Goal: Obtain resource: Download file/media

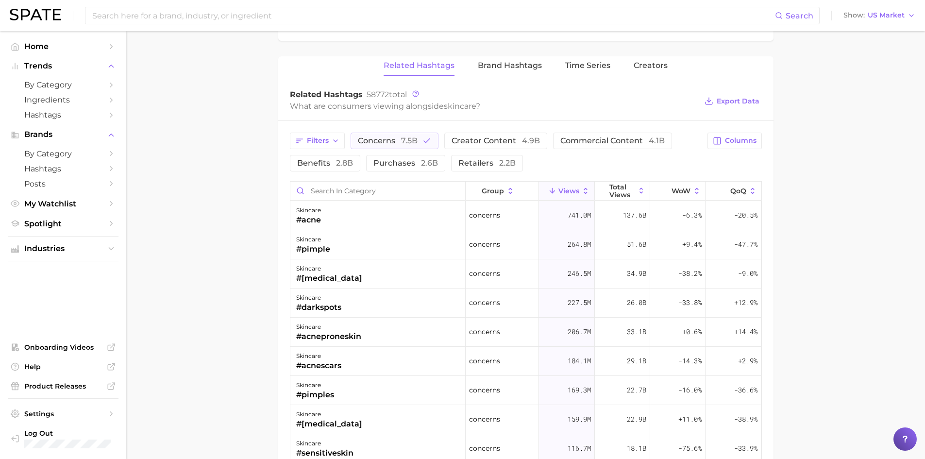
scroll to position [680, 0]
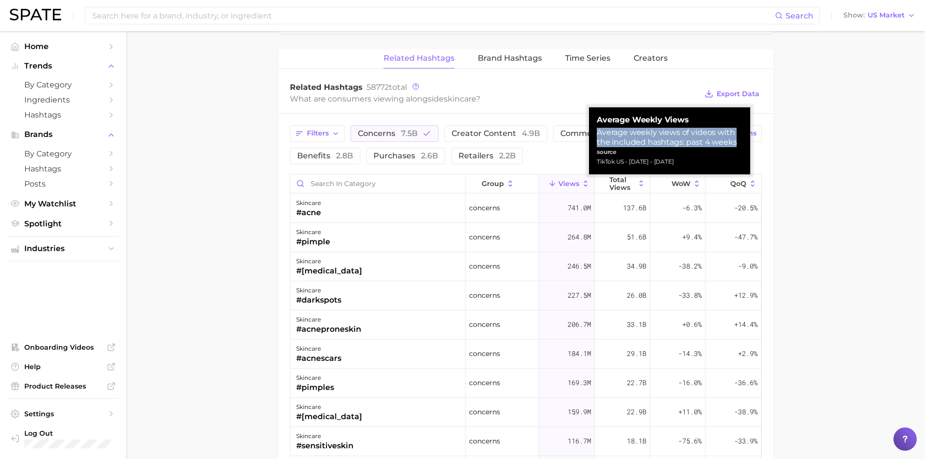
drag, startPoint x: 598, startPoint y: 133, endPoint x: 735, endPoint y: 142, distance: 137.8
click at [735, 142] on div "Average weekly views of videos with the included hashtags: past 4 weeks" at bounding box center [670, 137] width 146 height 19
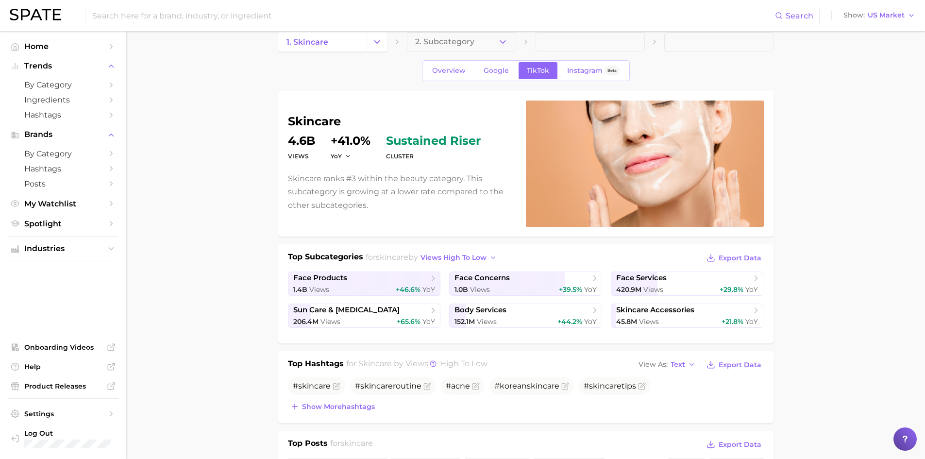
scroll to position [0, 0]
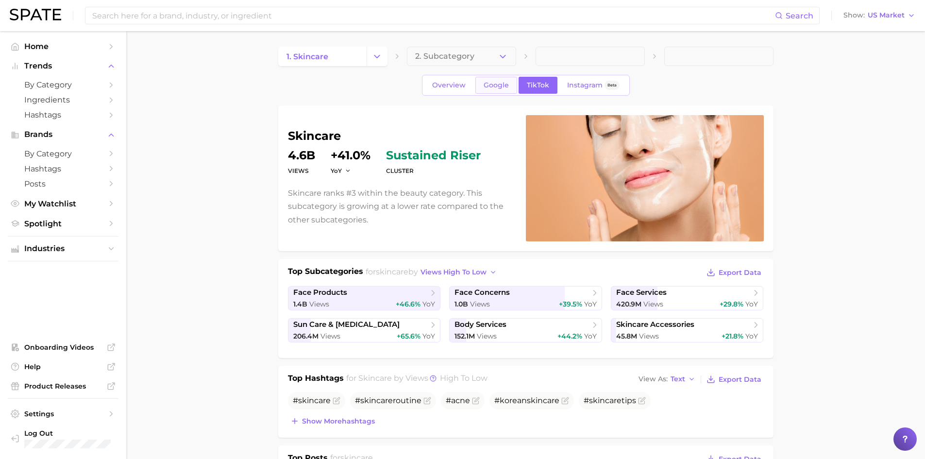
click at [502, 86] on span "Google" at bounding box center [496, 85] width 25 height 8
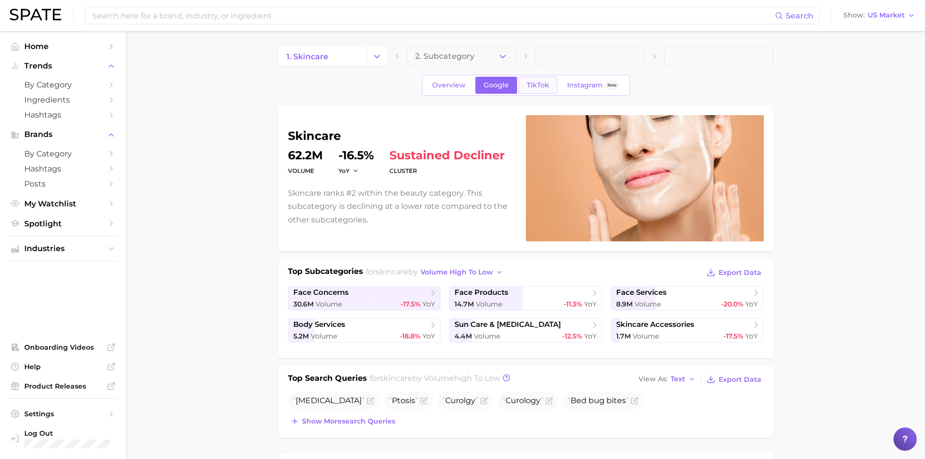
click at [539, 87] on span "TikTok" at bounding box center [538, 85] width 22 height 8
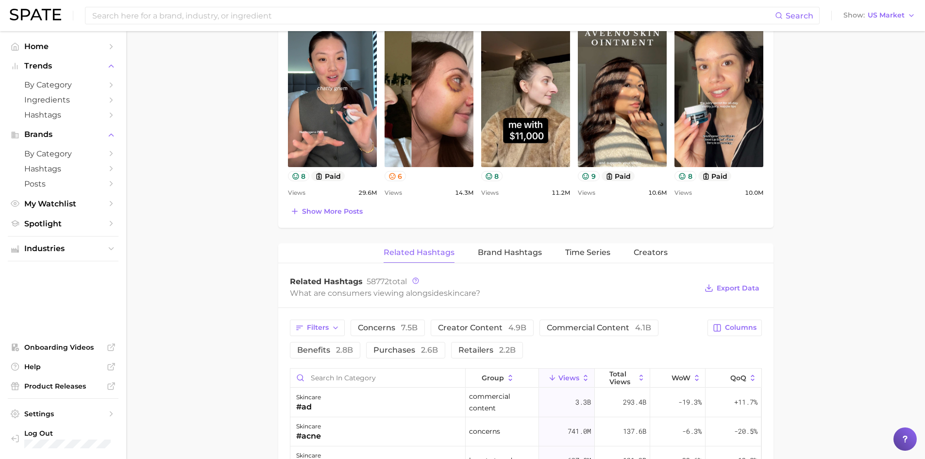
scroll to position [632, 0]
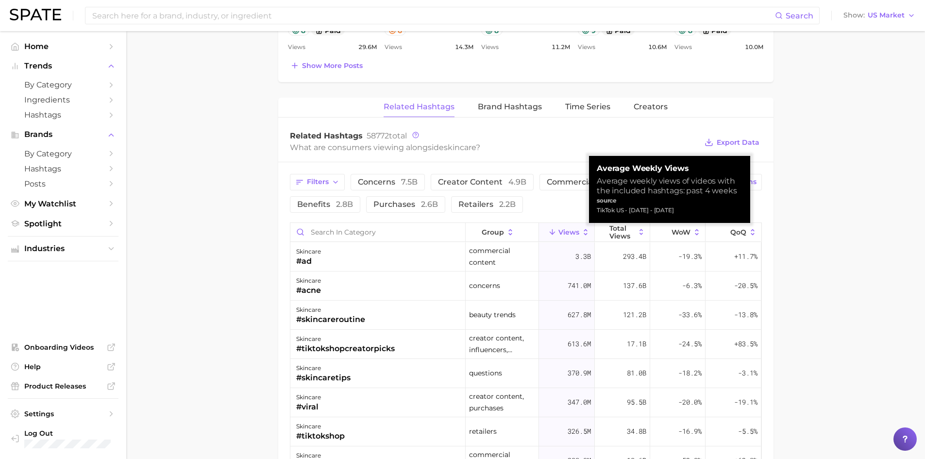
drag, startPoint x: 598, startPoint y: 166, endPoint x: 715, endPoint y: 214, distance: 126.4
click at [715, 214] on div "Average Weekly Views Average weekly views of videos with the included hashtags:…" at bounding box center [670, 189] width 146 height 51
click at [715, 214] on div "TikTok US - [DATE] - [DATE]" at bounding box center [670, 211] width 146 height 10
drag, startPoint x: 599, startPoint y: 170, endPoint x: 717, endPoint y: 209, distance: 124.1
click at [717, 209] on div "Average Weekly Views Average weekly views of videos with the included hashtags:…" at bounding box center [670, 189] width 146 height 51
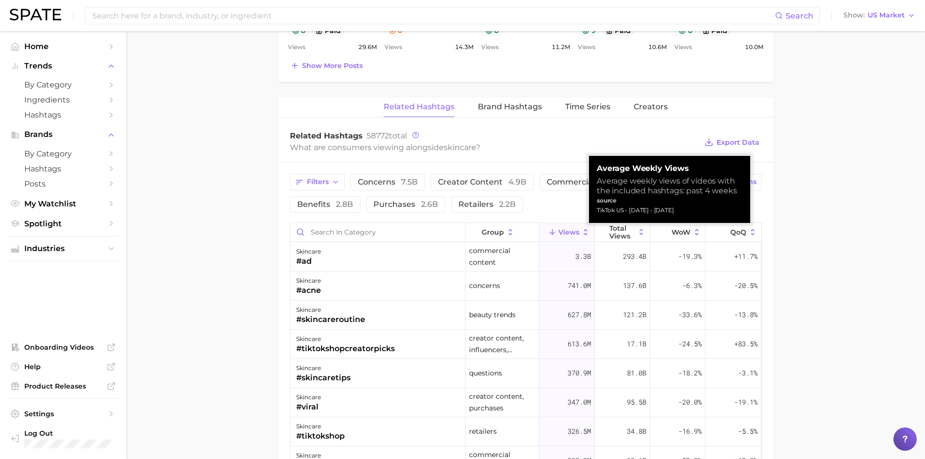
copy div "Average Weekly Views Average weekly views of videos with the included hashtags:…"
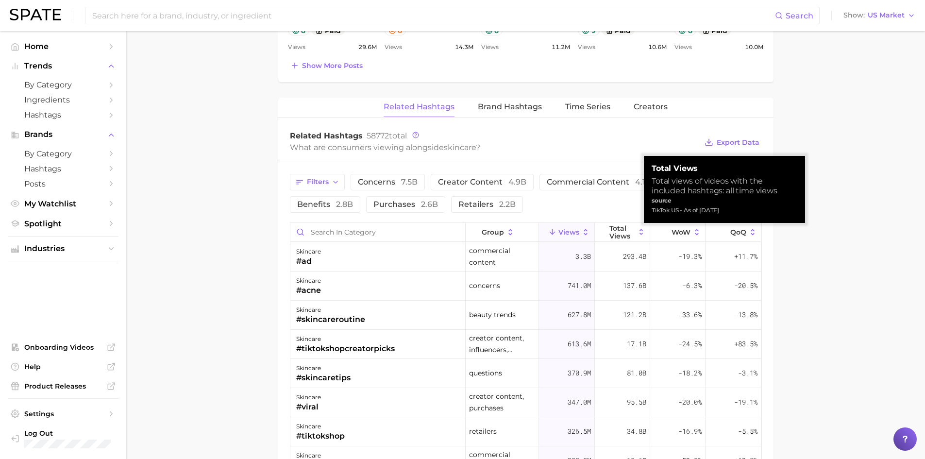
drag, startPoint x: 652, startPoint y: 166, endPoint x: 742, endPoint y: 208, distance: 99.5
click at [742, 208] on div "Total Views Total views of videos with the included hashtags: all time views so…" at bounding box center [725, 189] width 146 height 51
copy div "Total Views Total views of videos with the included hashtags: all time views so…"
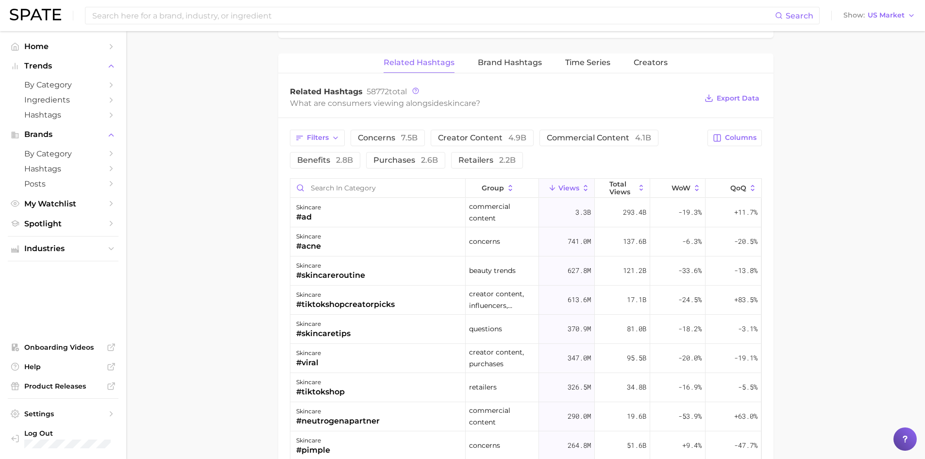
scroll to position [680, 0]
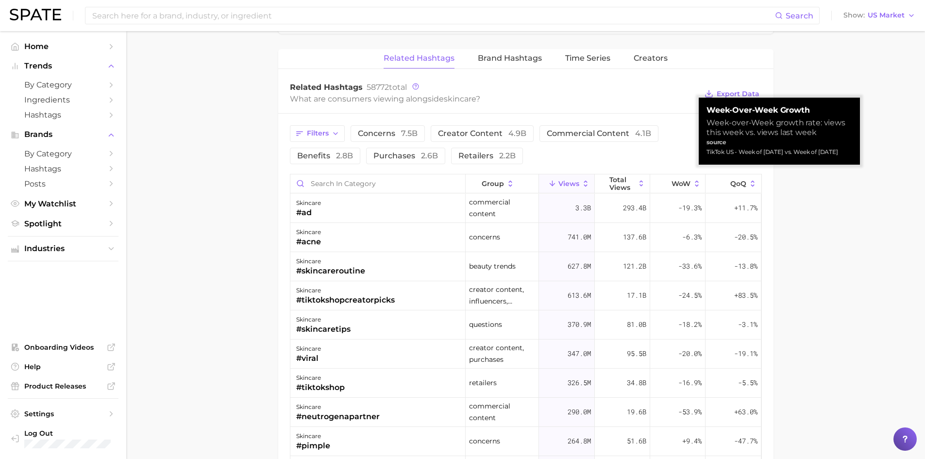
drag, startPoint x: 708, startPoint y: 109, endPoint x: 732, endPoint y: 171, distance: 66.0
click at [732, 165] on div "Week-Over-Week Growth Week-over-Week growth rate: views this week vs. views las…" at bounding box center [779, 131] width 161 height 67
copy div "Week-Over-Week Growth Week-over-Week growth rate: views this week vs. views las…"
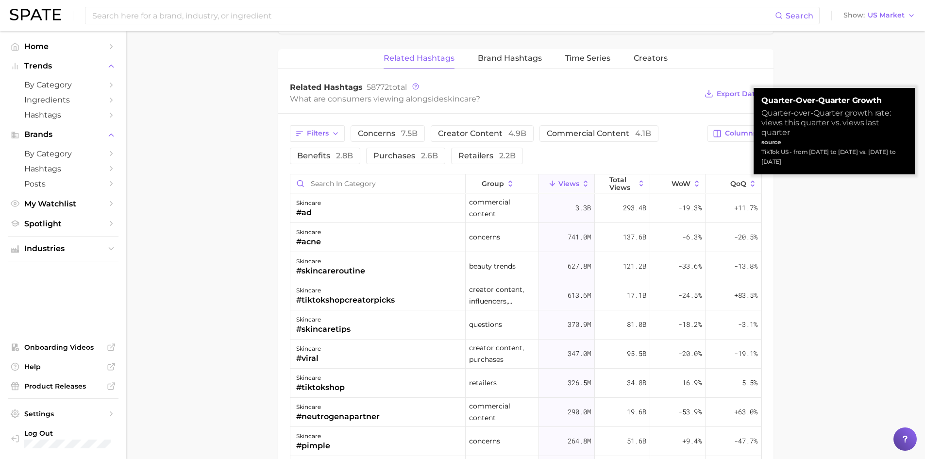
drag, startPoint x: 764, startPoint y: 100, endPoint x: 847, endPoint y: 160, distance: 101.9
click at [847, 160] on div "Quarter-over-Quarter Growth Quarter-over-Quarter growth rate: views this quarte…" at bounding box center [835, 131] width 146 height 71
copy div "Quarter-over-Quarter Growth Quarter-over-Quarter growth rate: views this quarte…"
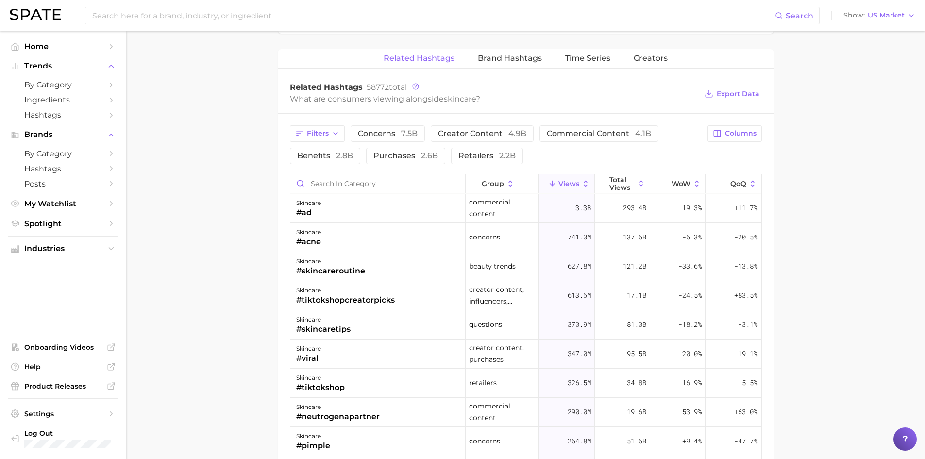
click at [809, 213] on main "1. skincare 2. Subcategory Overview Google TikTok Instagram Beta skincare Views…" at bounding box center [525, 22] width 799 height 1342
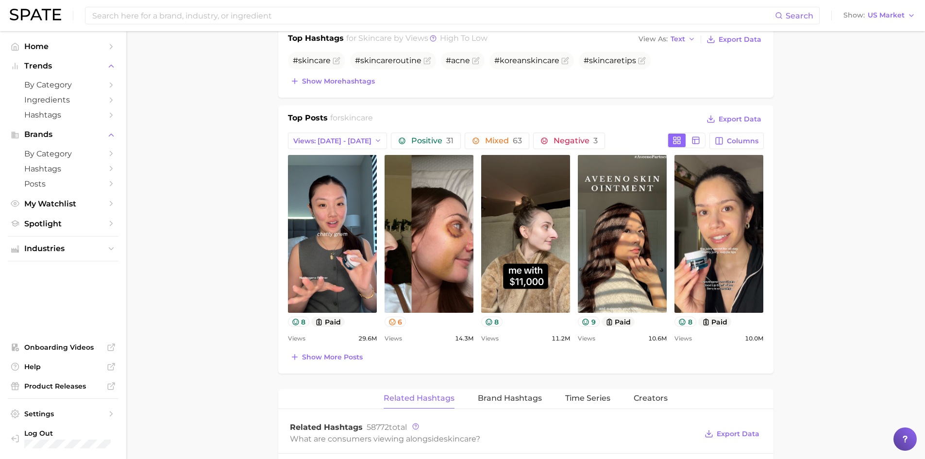
scroll to position [0, 0]
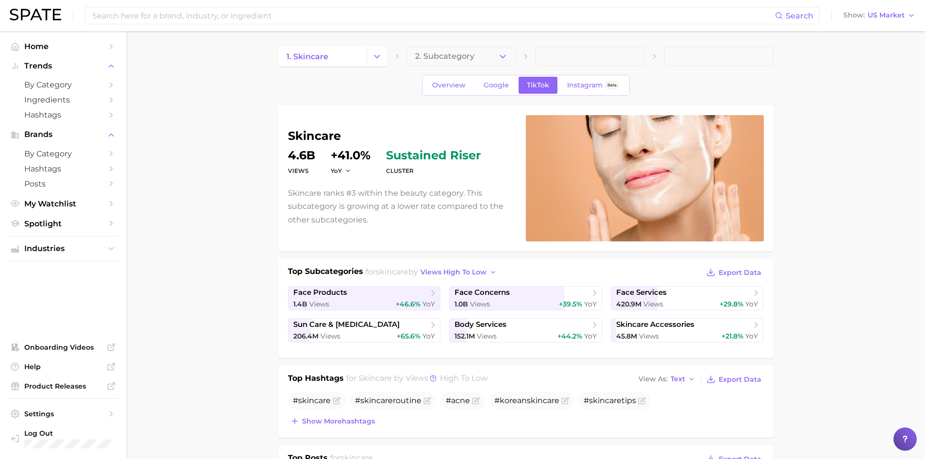
click at [494, 80] on link "Google" at bounding box center [497, 85] width 42 height 17
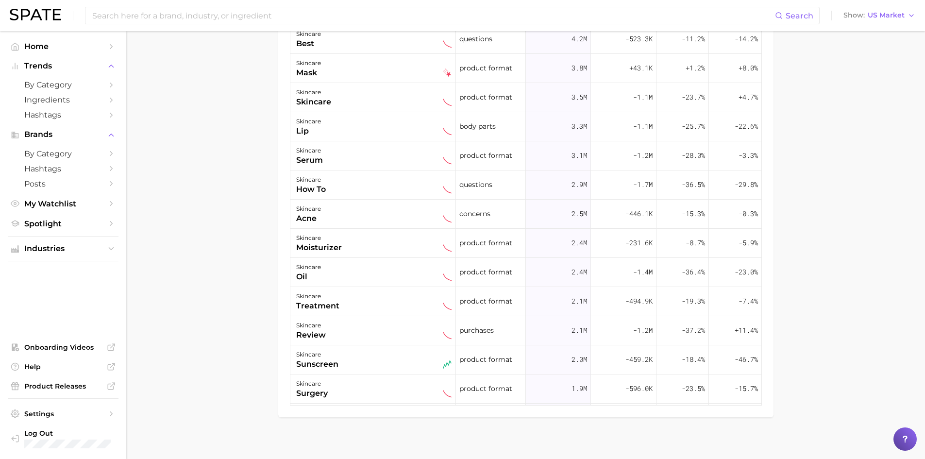
scroll to position [389, 0]
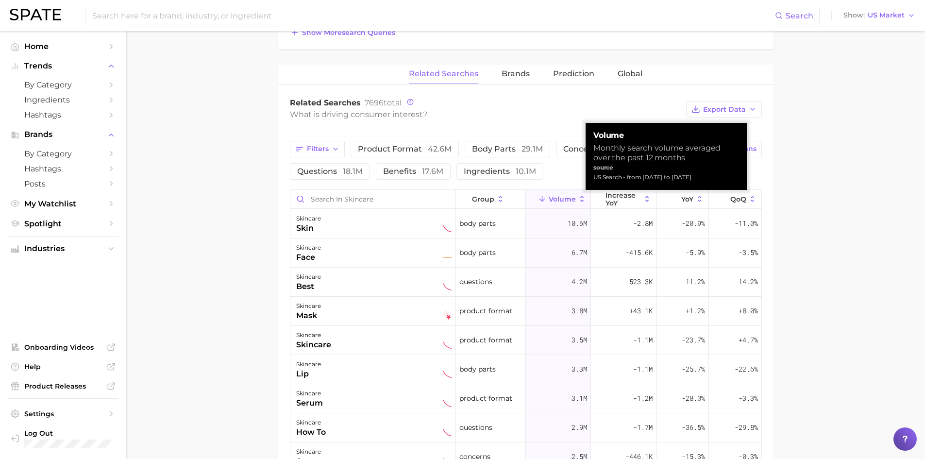
drag, startPoint x: 595, startPoint y: 136, endPoint x: 720, endPoint y: 177, distance: 131.8
click at [720, 177] on div "volume Monthly search volume averaged over the past 12 months source US Search …" at bounding box center [667, 156] width 146 height 51
copy div "volume Monthly search volume averaged over the past 12 months source US Search …"
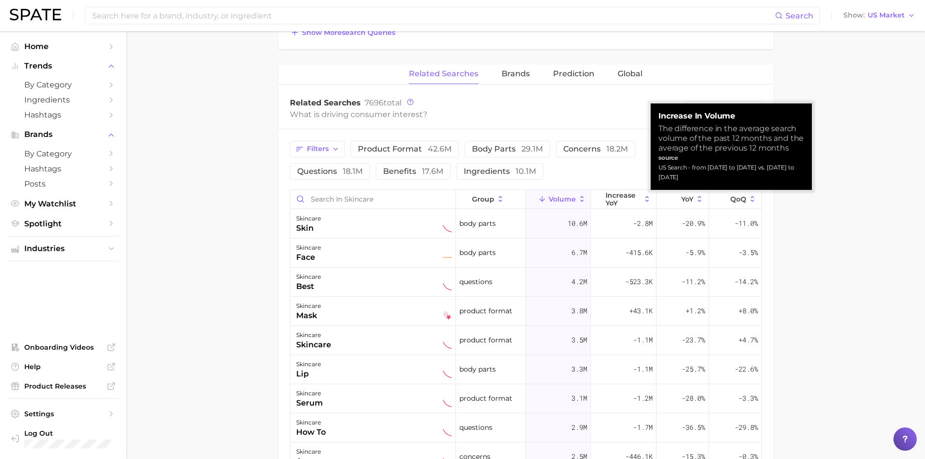
drag, startPoint x: 659, startPoint y: 117, endPoint x: 723, endPoint y: 173, distance: 85.3
click at [723, 173] on div "increase in volume The difference in the average search volume of the past 12 m…" at bounding box center [732, 146] width 146 height 71
copy div "increase in volume The difference in the average search volume of the past 12 m…"
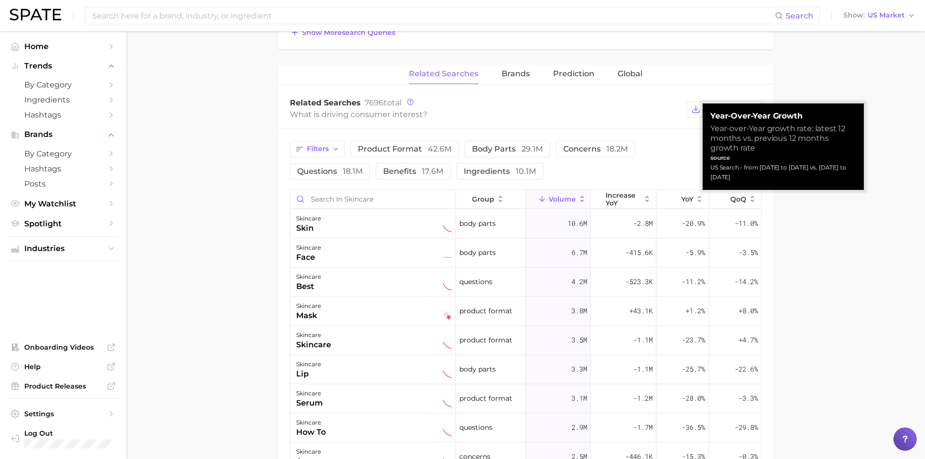
drag, startPoint x: 712, startPoint y: 116, endPoint x: 776, endPoint y: 173, distance: 86.0
click at [776, 173] on div "Year-over-Year growth Year-over-Year growth rate: latest 12 months vs. previous…" at bounding box center [784, 146] width 146 height 71
copy div "Year-over-Year growth Year-over-Year growth rate: latest 12 months vs. previous…"
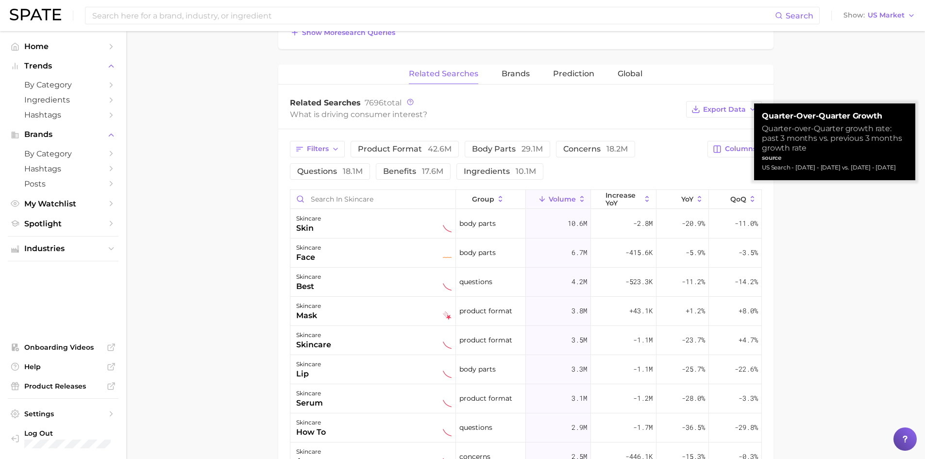
drag, startPoint x: 763, startPoint y: 115, endPoint x: 814, endPoint y: 180, distance: 82.7
click at [814, 172] on div "Quarter-over-Quarter Growth Quarter-over-Quarter growth rate: past 3 months vs.…" at bounding box center [835, 141] width 146 height 61
copy div "Quarter-over-Quarter Growth Quarter-over-Quarter growth rate: past 3 months vs.…"
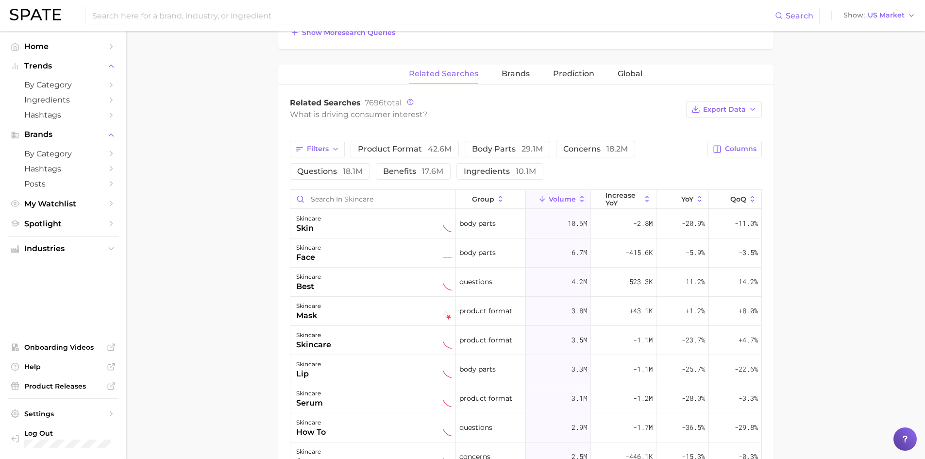
click at [802, 243] on main "1. skincare 2. Subcategory Overview Google TikTok Instagram Beta skincare volum…" at bounding box center [525, 175] width 799 height 1066
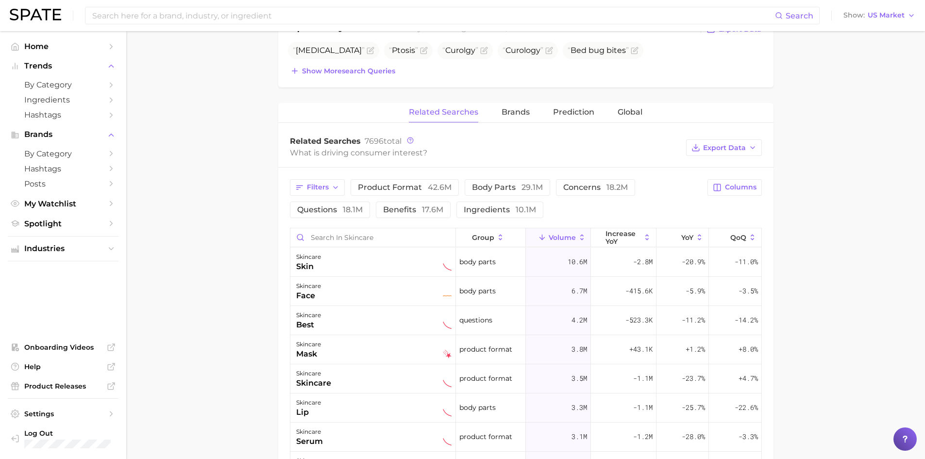
scroll to position [0, 0]
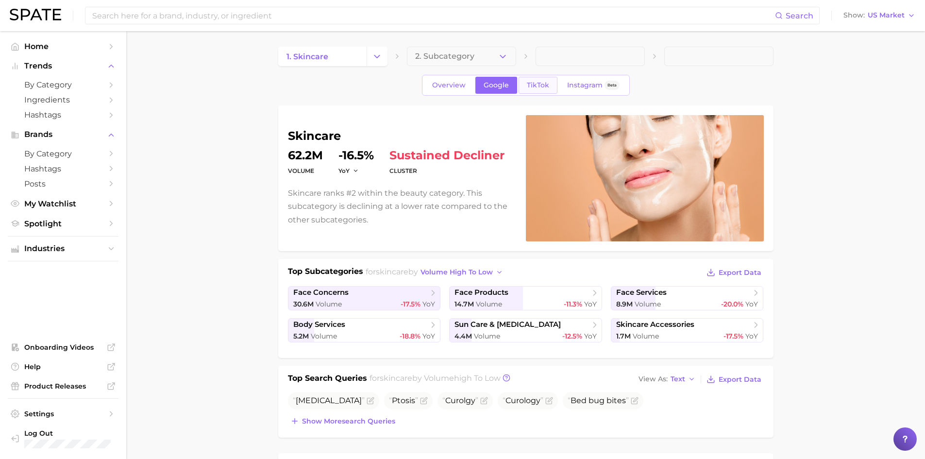
click at [534, 82] on span "TikTok" at bounding box center [538, 85] width 22 height 8
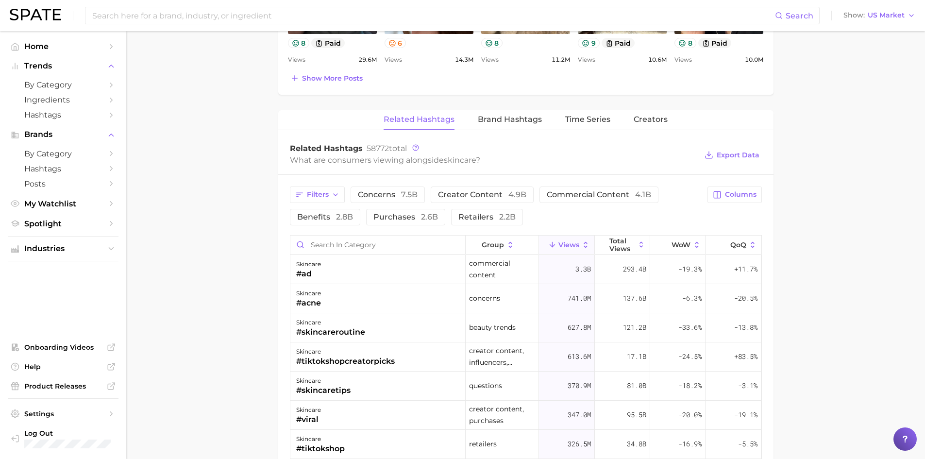
scroll to position [632, 0]
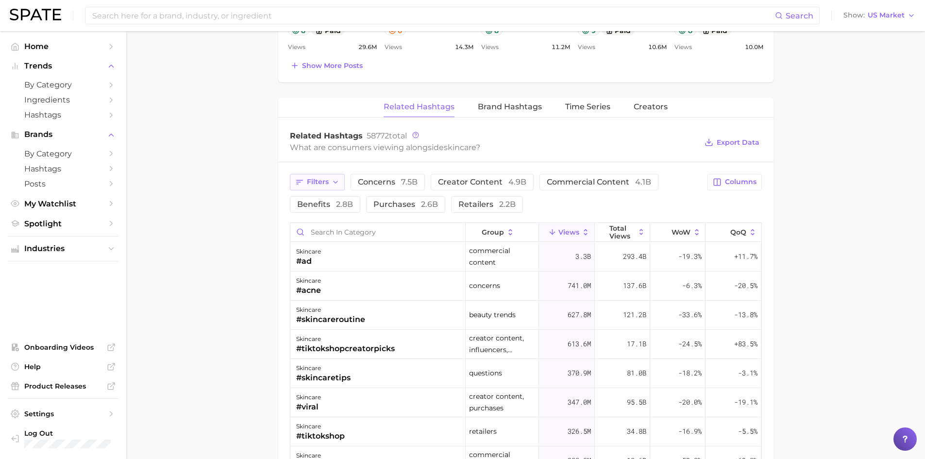
click at [327, 180] on span "Filters" at bounding box center [318, 182] width 22 height 8
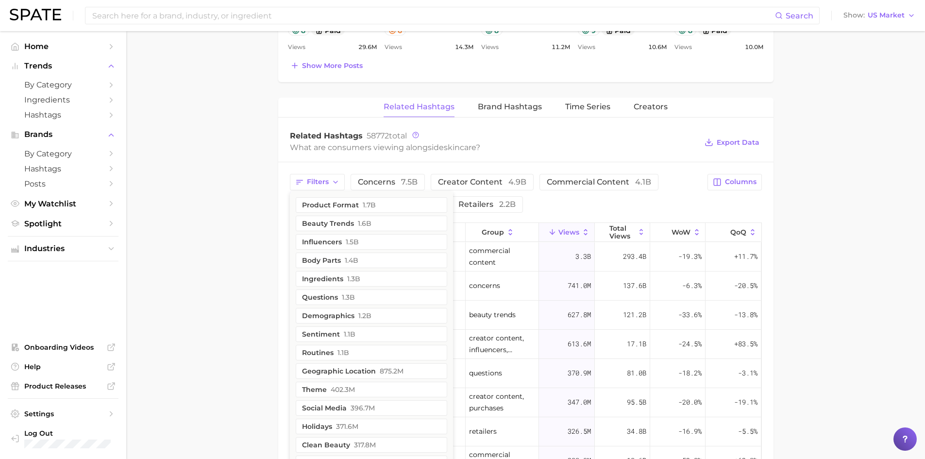
click at [231, 195] on main "1. skincare 2. Subcategory Overview Google TikTok Instagram Beta skincare Views…" at bounding box center [525, 71] width 799 height 1342
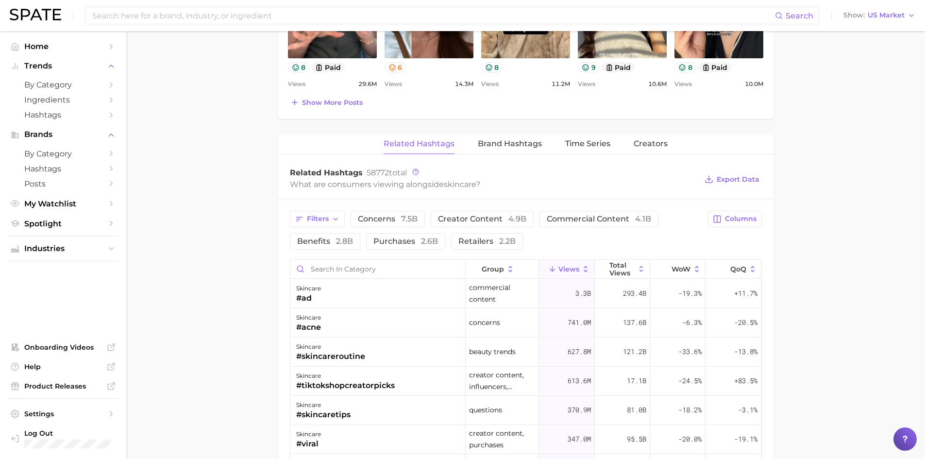
scroll to position [583, 0]
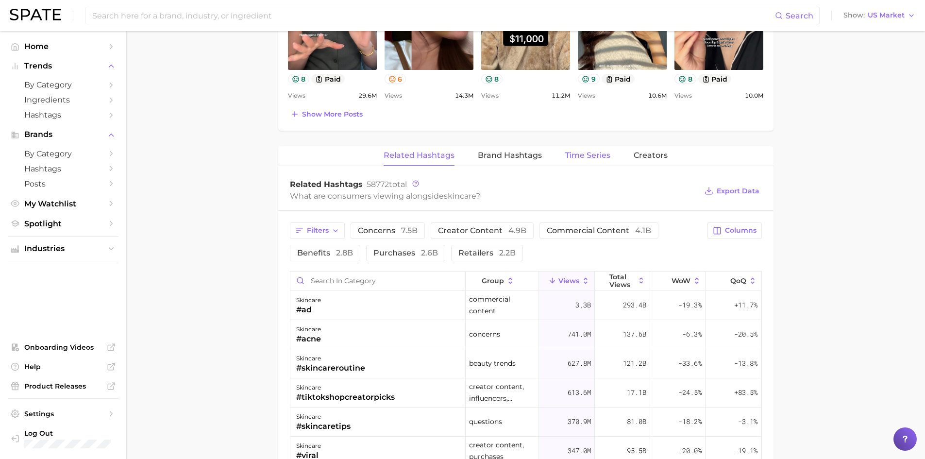
click at [589, 158] on span "Time Series" at bounding box center [587, 155] width 45 height 9
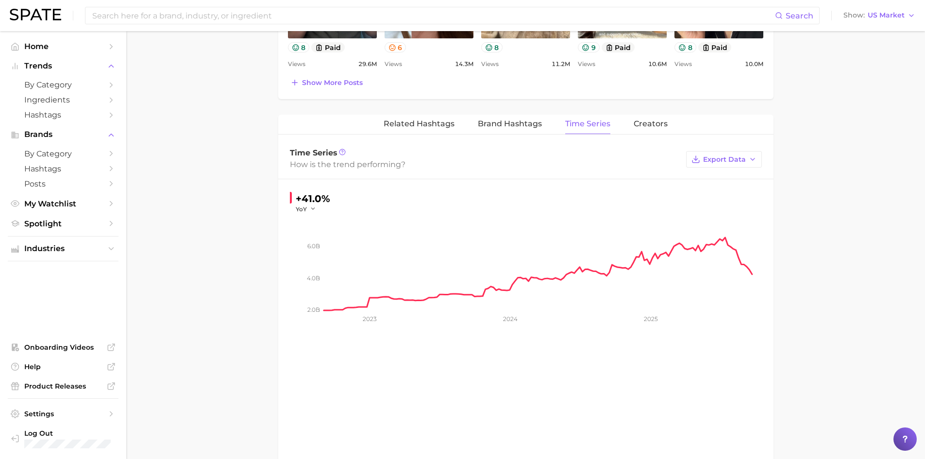
scroll to position [632, 0]
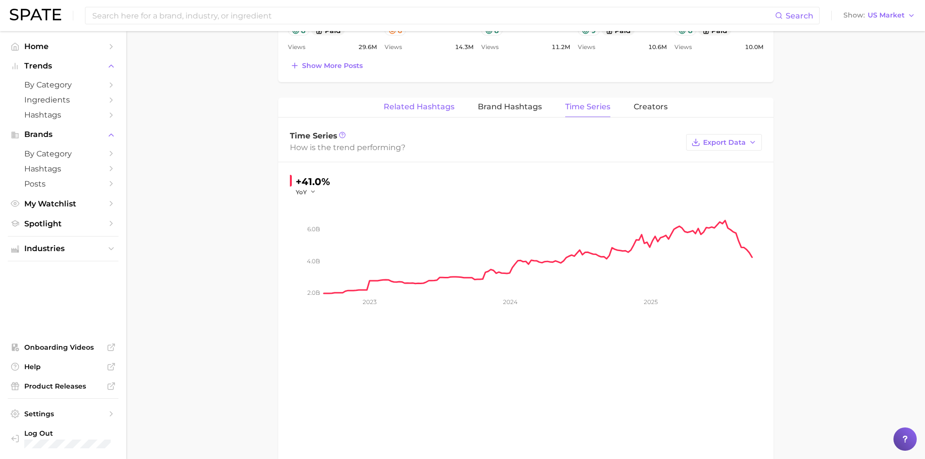
click at [440, 103] on span "Related Hashtags" at bounding box center [419, 107] width 71 height 9
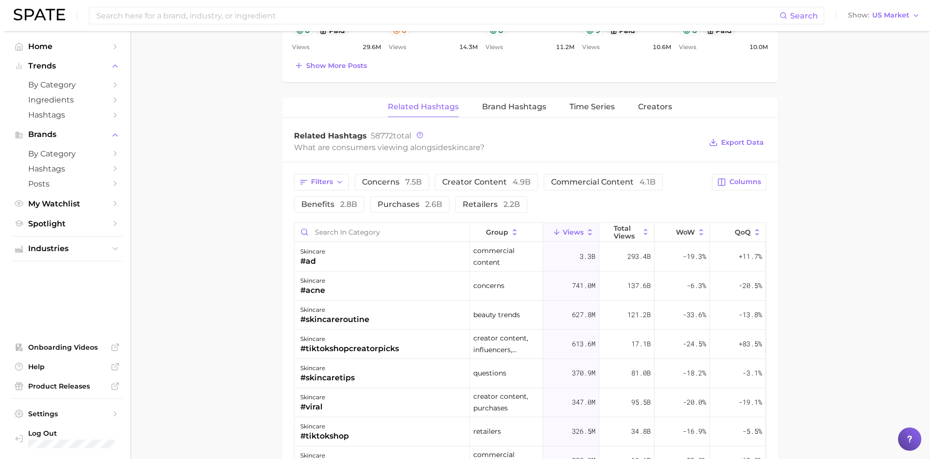
scroll to position [680, 0]
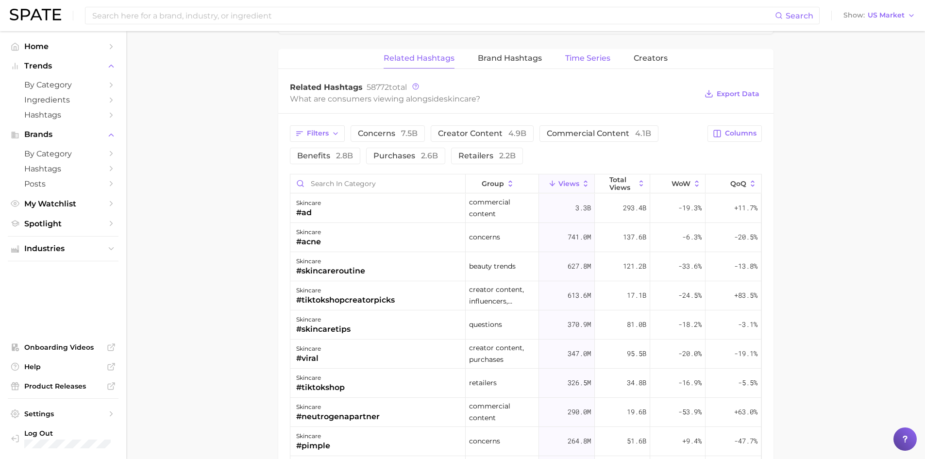
click at [592, 57] on span "Time Series" at bounding box center [587, 58] width 45 height 9
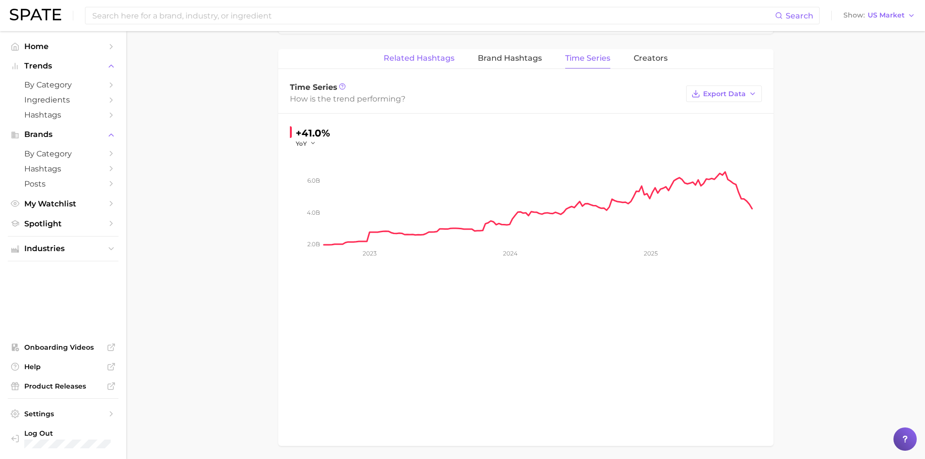
click at [415, 54] on span "Related Hashtags" at bounding box center [419, 58] width 71 height 9
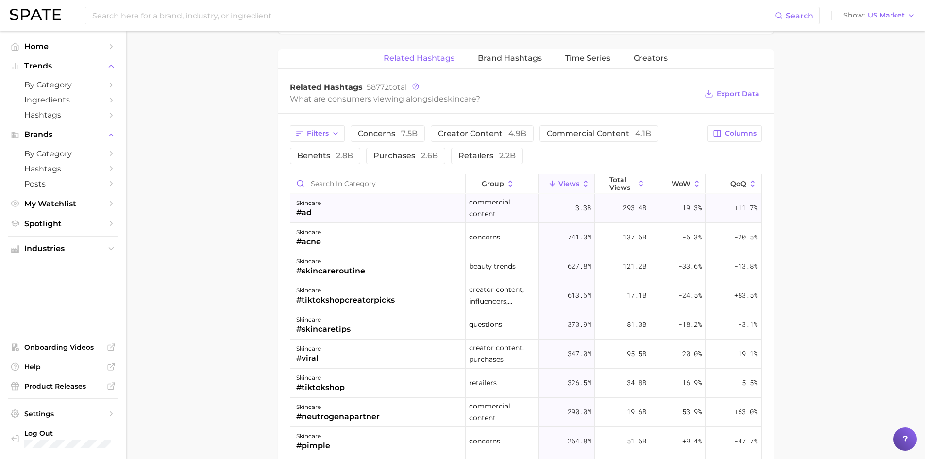
click at [346, 207] on div "skincare #ad" at bounding box center [378, 208] width 175 height 29
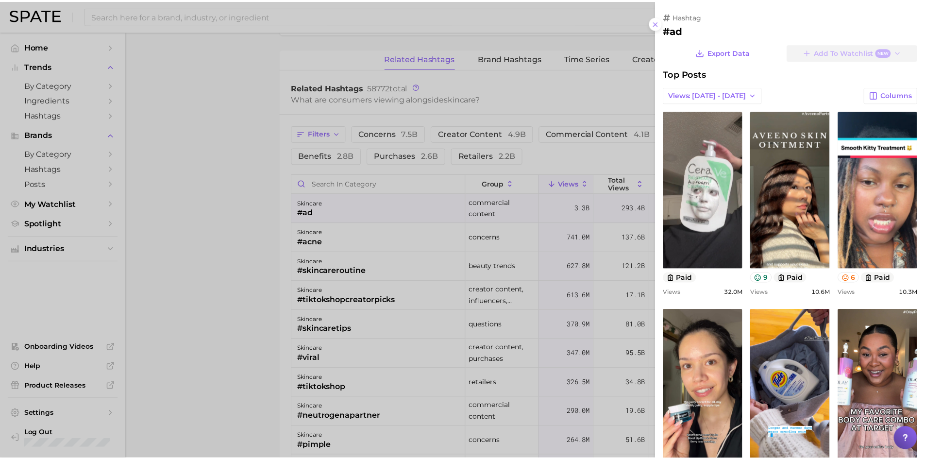
scroll to position [0, 0]
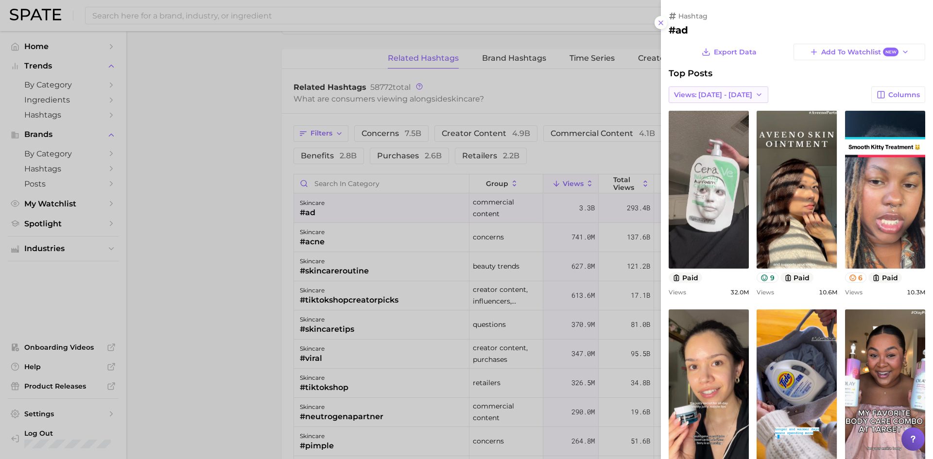
click at [755, 94] on icon "button" at bounding box center [759, 95] width 8 height 8
click at [661, 25] on icon at bounding box center [661, 23] width 8 height 8
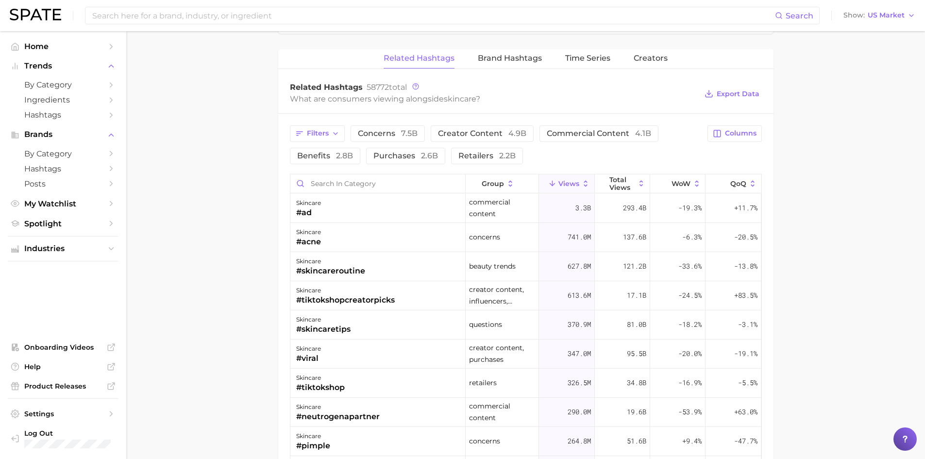
click at [249, 175] on main "1. skincare 2. Subcategory Overview Google TikTok Instagram Beta skincare Views…" at bounding box center [525, 22] width 799 height 1342
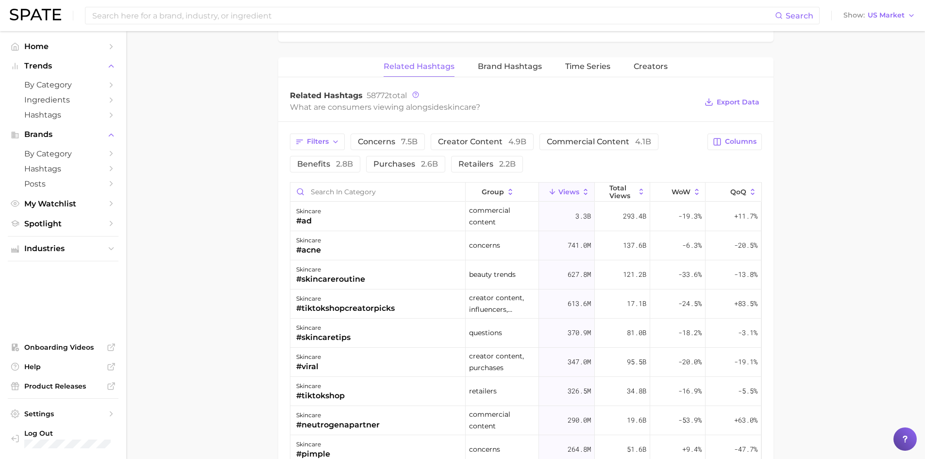
scroll to position [632, 0]
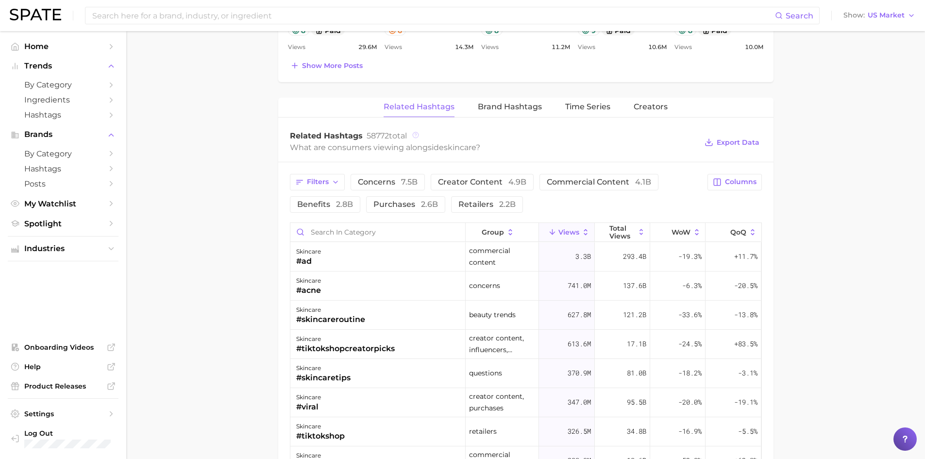
click at [416, 135] on icon at bounding box center [415, 135] width 1 height 2
click at [588, 133] on div "Related Hashtags 58772 total" at bounding box center [494, 136] width 408 height 10
click at [588, 108] on span "Time Series" at bounding box center [587, 107] width 45 height 9
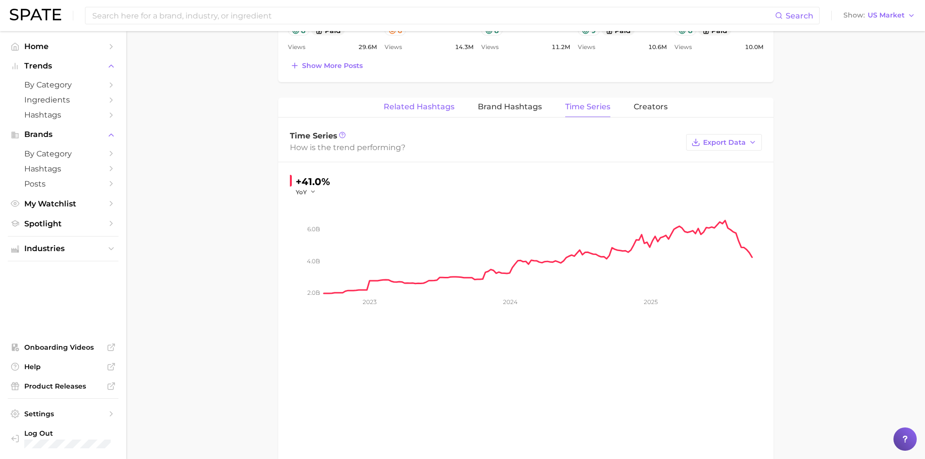
click at [431, 107] on span "Related Hashtags" at bounding box center [419, 107] width 71 height 9
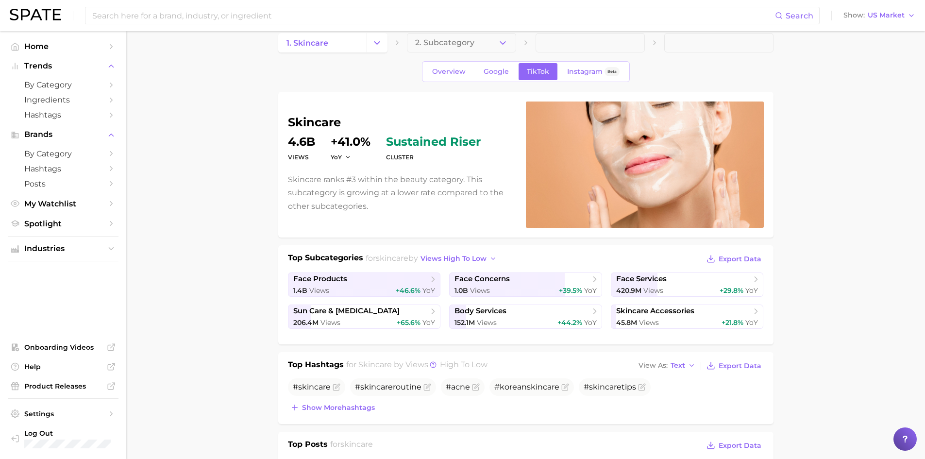
scroll to position [0, 0]
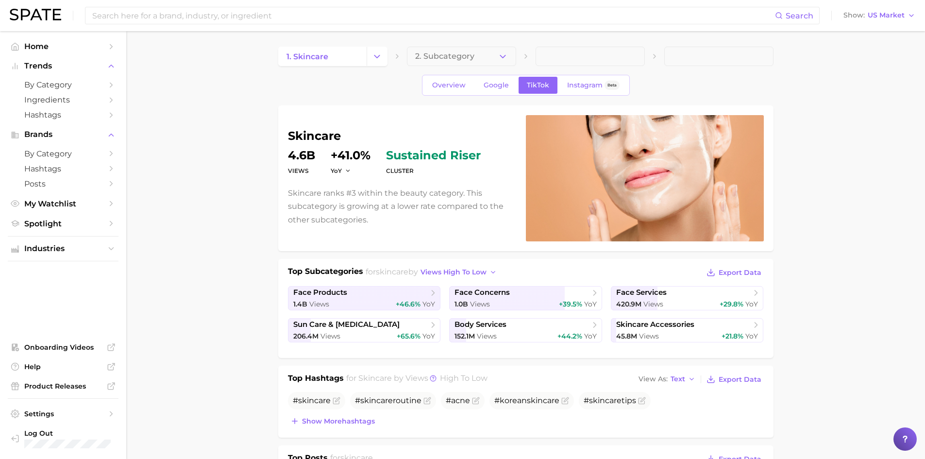
click at [913, 14] on icon "button" at bounding box center [912, 16] width 8 height 8
click at [905, 437] on icon at bounding box center [905, 438] width 3 height 4
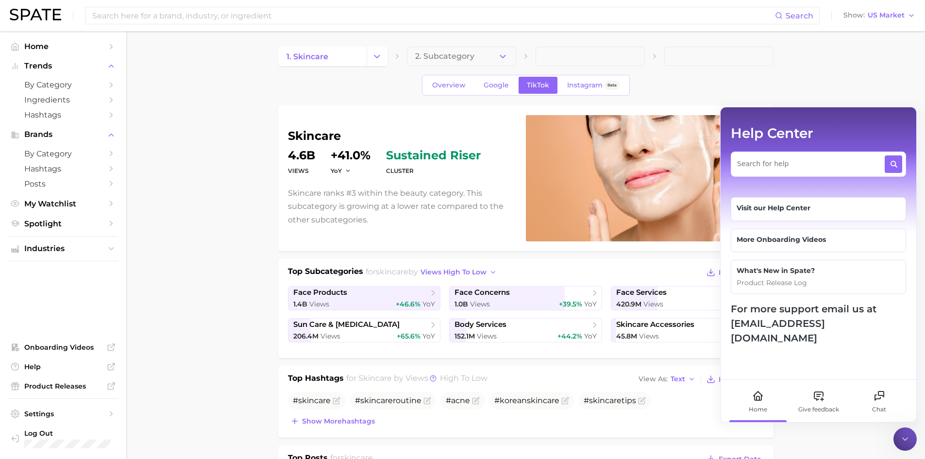
click at [905, 437] on icon at bounding box center [906, 439] width 10 height 10
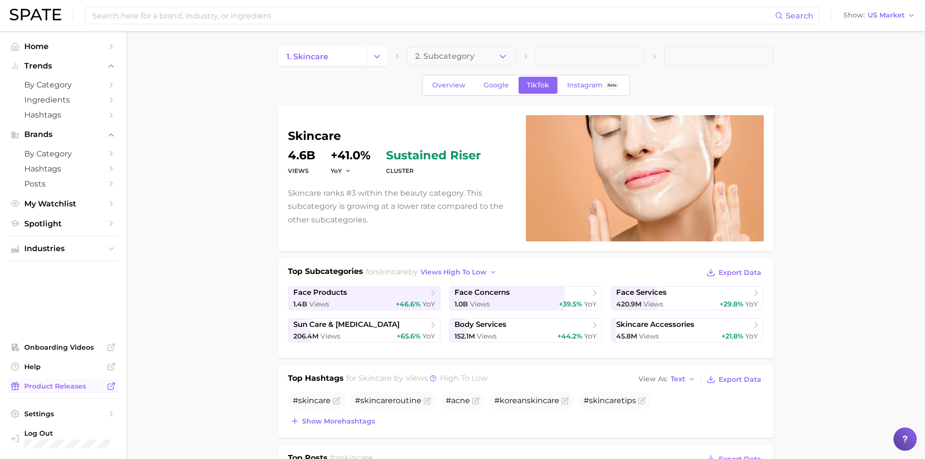
click at [76, 384] on span "Product Releases" at bounding box center [63, 386] width 78 height 9
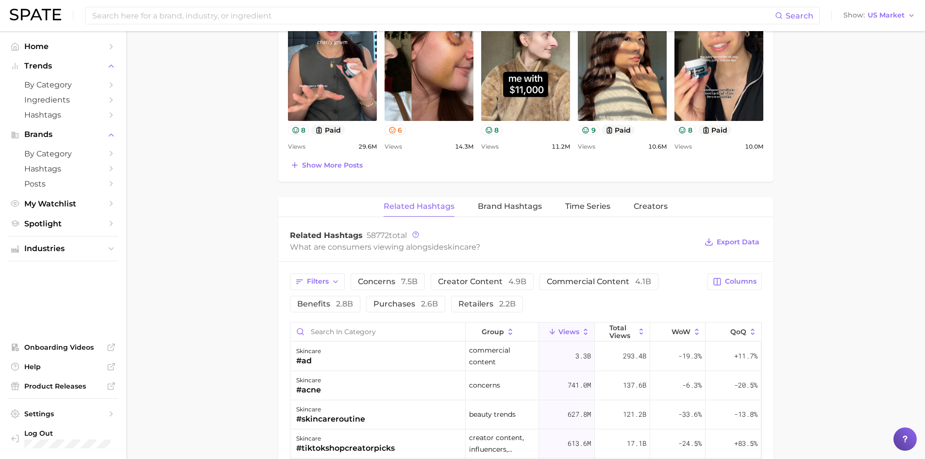
scroll to position [583, 0]
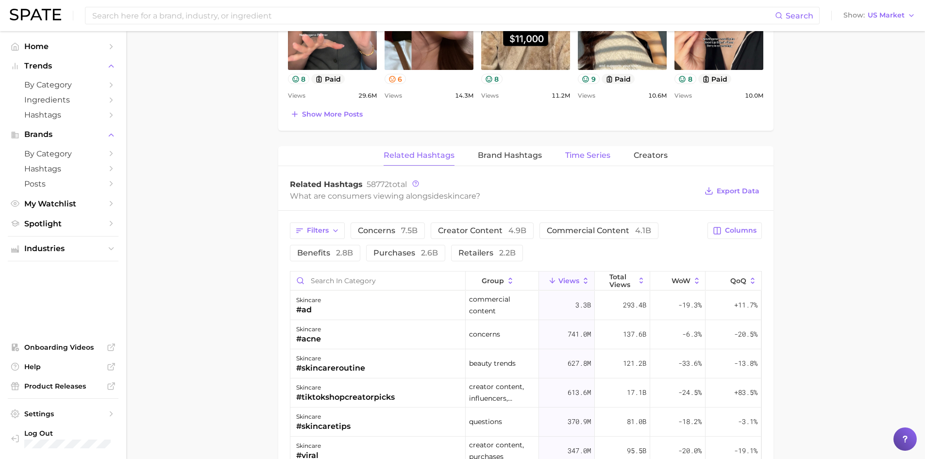
click at [587, 152] on span "Time Series" at bounding box center [587, 155] width 45 height 9
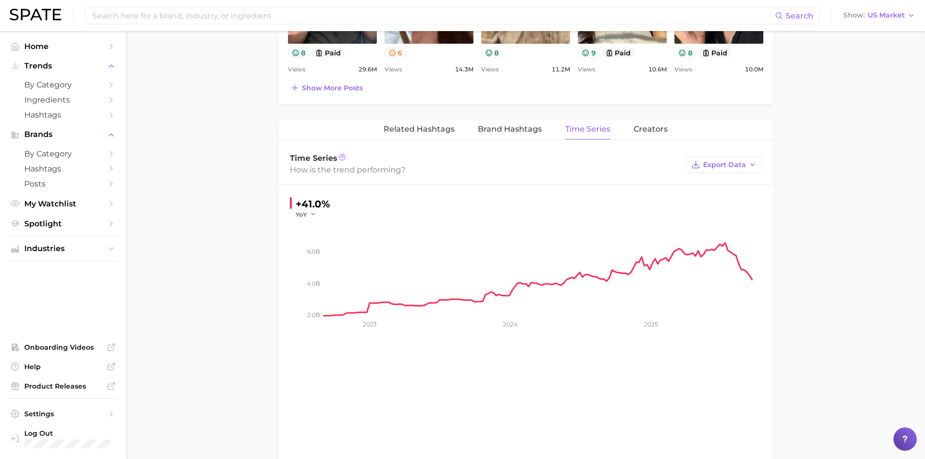
scroll to position [632, 0]
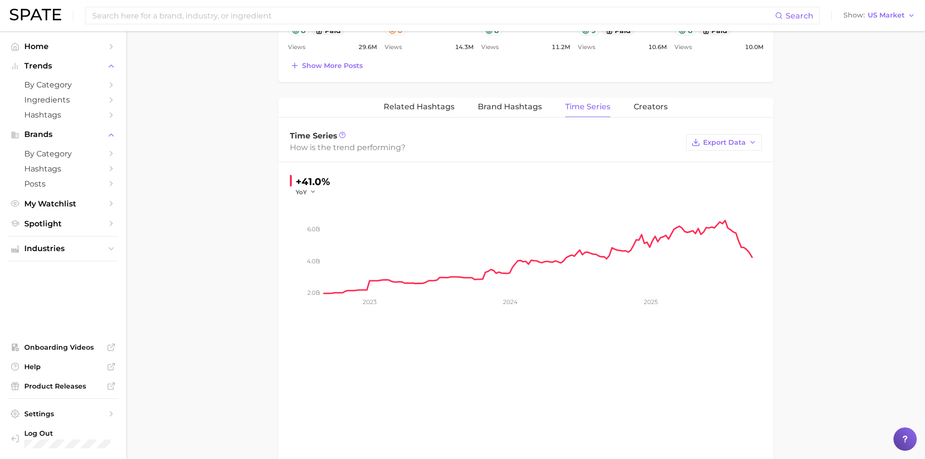
click at [720, 142] on span "Export Data" at bounding box center [724, 142] width 43 height 8
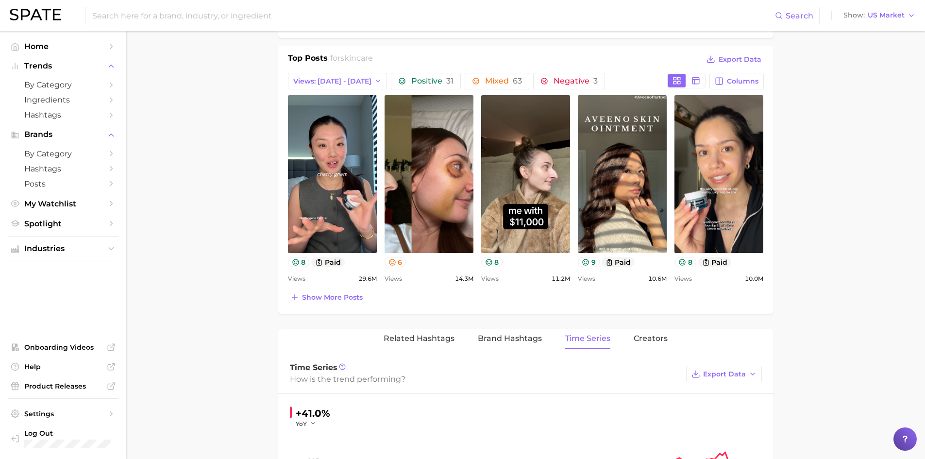
scroll to position [243, 0]
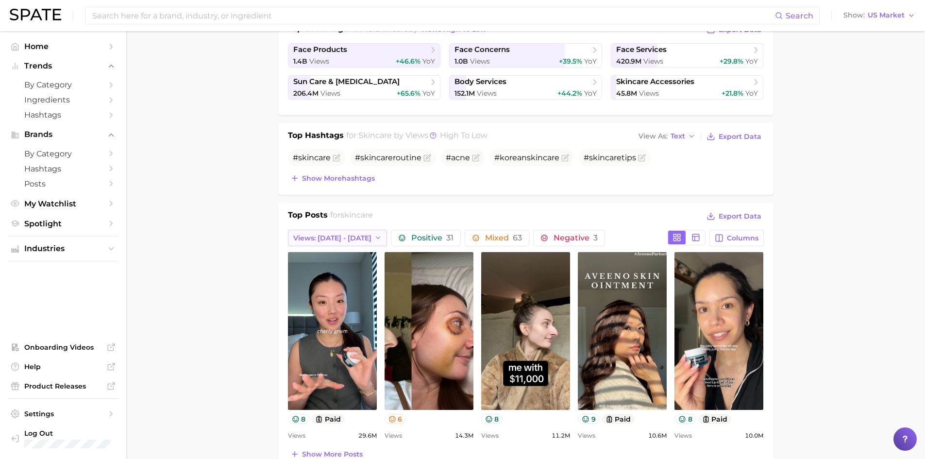
click at [345, 234] on span "Views: [DATE] - [DATE]" at bounding box center [332, 238] width 78 height 8
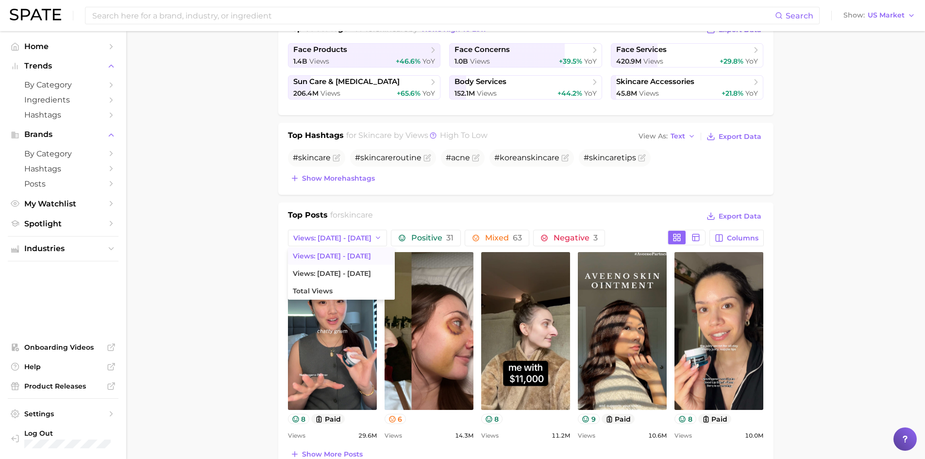
click at [227, 231] on main "1. skincare 2. Subcategory Overview Google TikTok Instagram Beta skincare Views…" at bounding box center [525, 360] width 799 height 1144
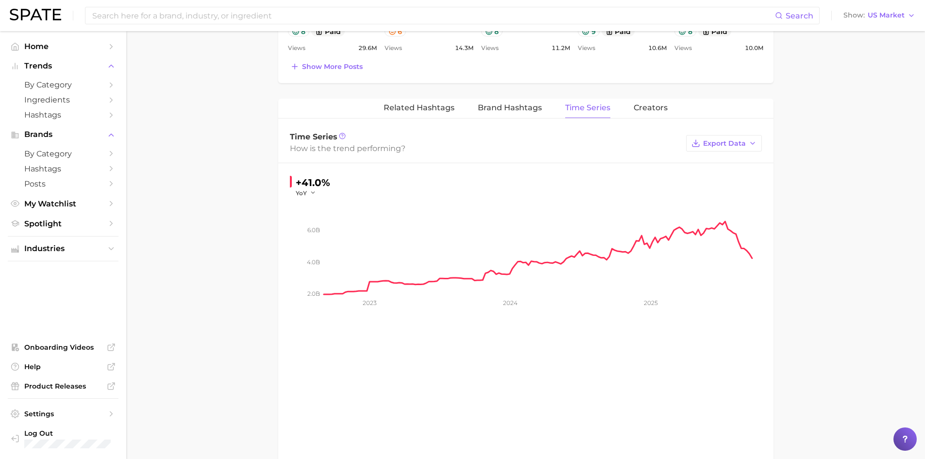
scroll to position [632, 0]
click at [751, 148] on button "Export Data" at bounding box center [724, 142] width 76 height 17
click at [722, 176] on span "Time Series Image" at bounding box center [704, 178] width 65 height 8
click at [739, 141] on span "Export Data" at bounding box center [724, 142] width 43 height 8
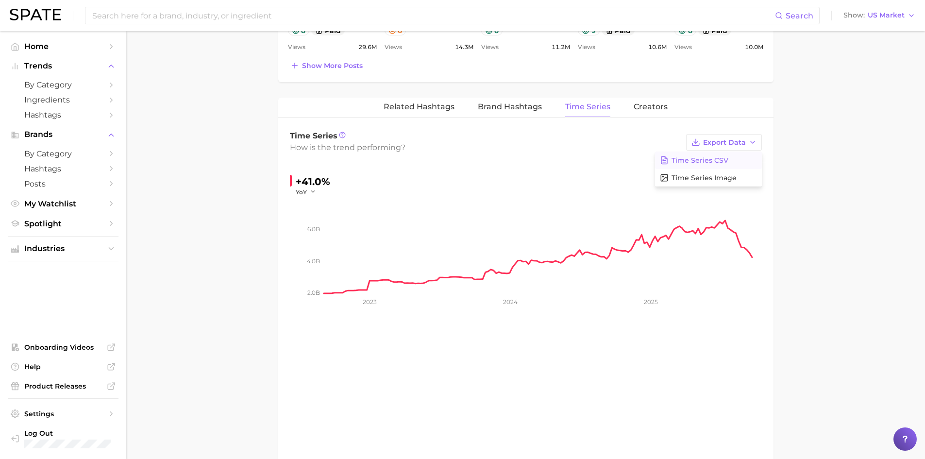
click at [716, 157] on span "Time Series CSV" at bounding box center [700, 160] width 57 height 8
